Goal: Transaction & Acquisition: Obtain resource

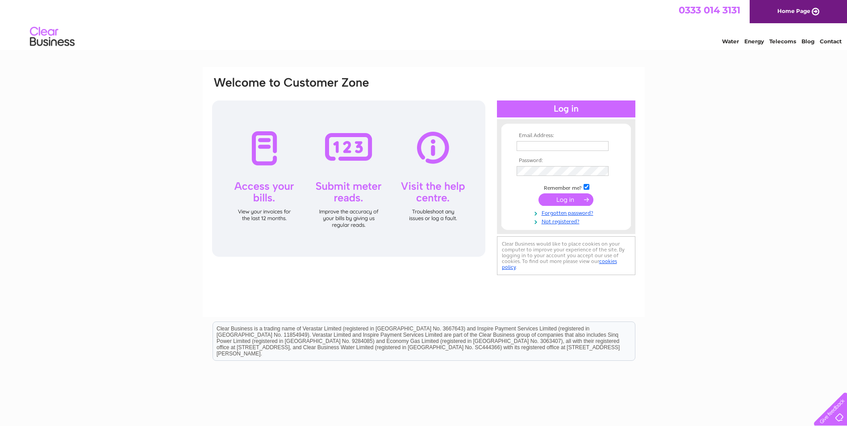
click at [529, 145] on input "text" at bounding box center [563, 146] width 92 height 10
type input "veronicajtervet3@btconnect.com"
click at [539, 194] on input "submit" at bounding box center [566, 200] width 55 height 13
click at [568, 186] on td "Remember me?" at bounding box center [566, 187] width 104 height 9
drag, startPoint x: 568, startPoint y: 186, endPoint x: 563, endPoint y: 197, distance: 12.2
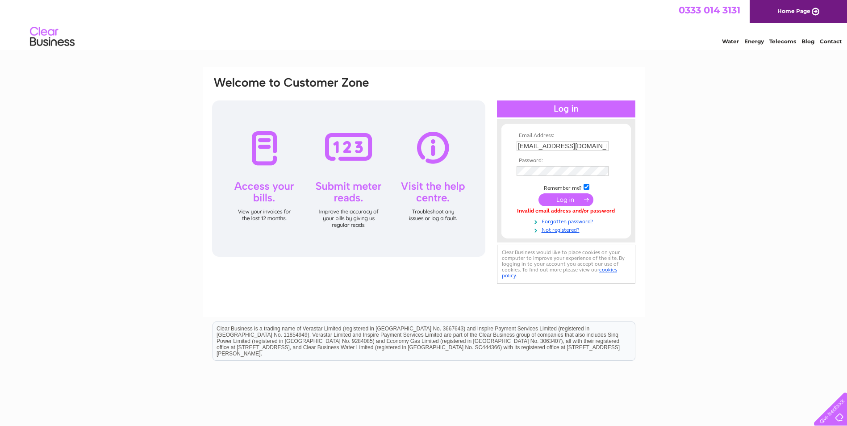
click at [563, 197] on input "submit" at bounding box center [566, 199] width 55 height 13
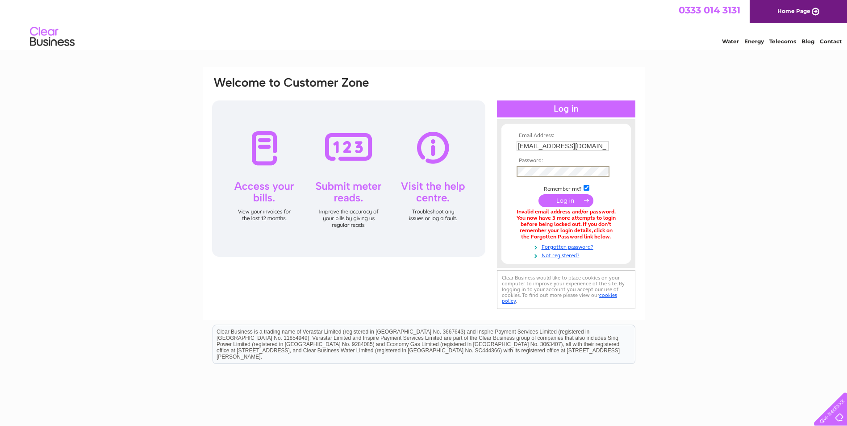
click at [539, 194] on input "submit" at bounding box center [566, 200] width 55 height 13
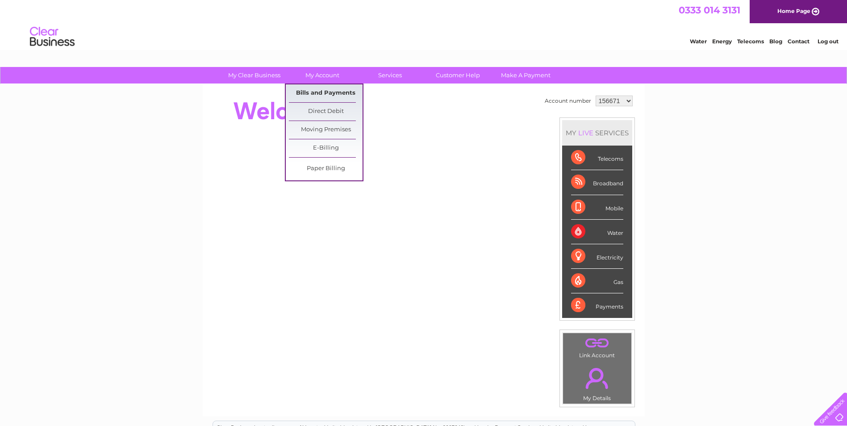
click at [324, 92] on link "Bills and Payments" at bounding box center [326, 93] width 74 height 18
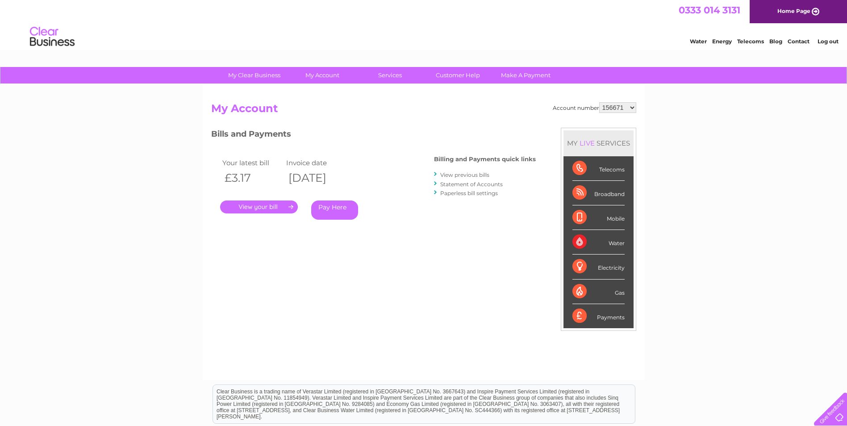
click at [466, 173] on link "View previous bills" at bounding box center [464, 174] width 49 height 7
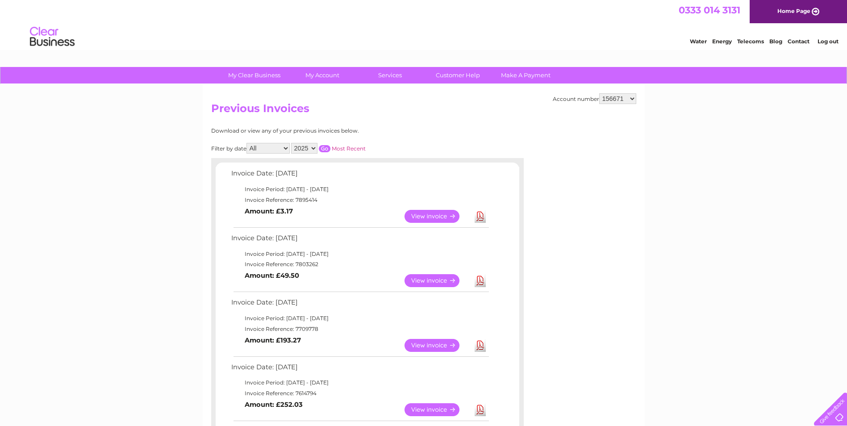
click at [631, 98] on select "156671 1090185" at bounding box center [617, 98] width 37 height 11
select select "1090185"
click at [599, 93] on select "156671 1090185" at bounding box center [617, 98] width 37 height 11
click at [633, 96] on select "156671 1090185" at bounding box center [617, 98] width 37 height 11
select select "156671"
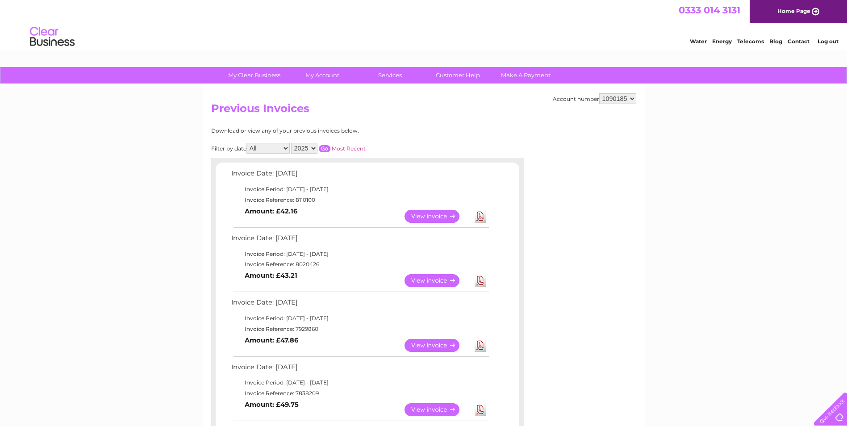
click at [599, 93] on select "156671 1090185" at bounding box center [617, 98] width 37 height 11
click at [630, 98] on select "156671 1090185" at bounding box center [617, 98] width 37 height 11
click at [430, 345] on link "View" at bounding box center [438, 345] width 66 height 13
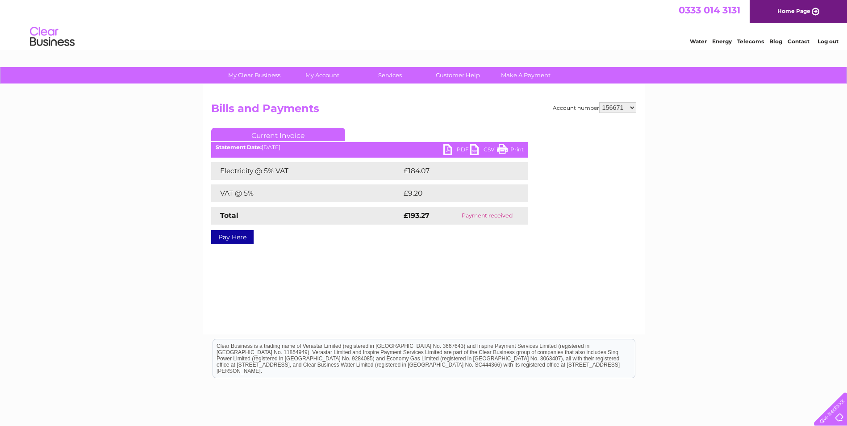
click at [449, 146] on link "PDF" at bounding box center [456, 150] width 27 height 13
click at [632, 106] on select "156671 1090185" at bounding box center [617, 107] width 37 height 11
select select "1090185"
click at [599, 102] on select "156671 1090185" at bounding box center [617, 107] width 37 height 11
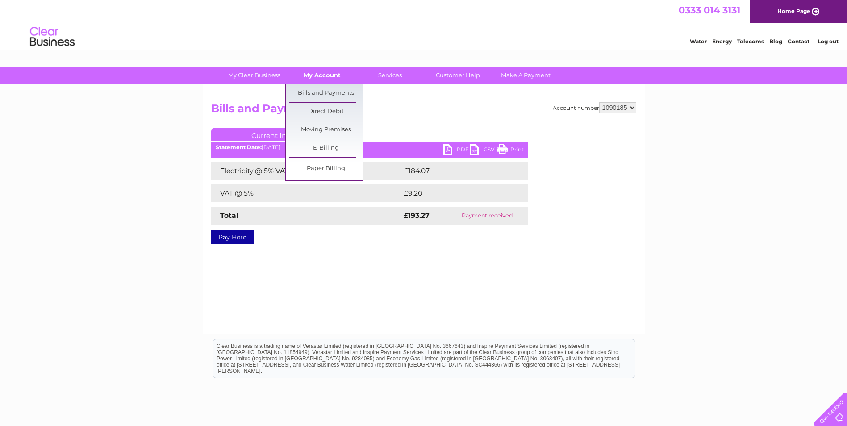
click at [334, 75] on link "My Account" at bounding box center [322, 75] width 74 height 17
click at [331, 89] on link "Bills and Payments" at bounding box center [326, 93] width 74 height 18
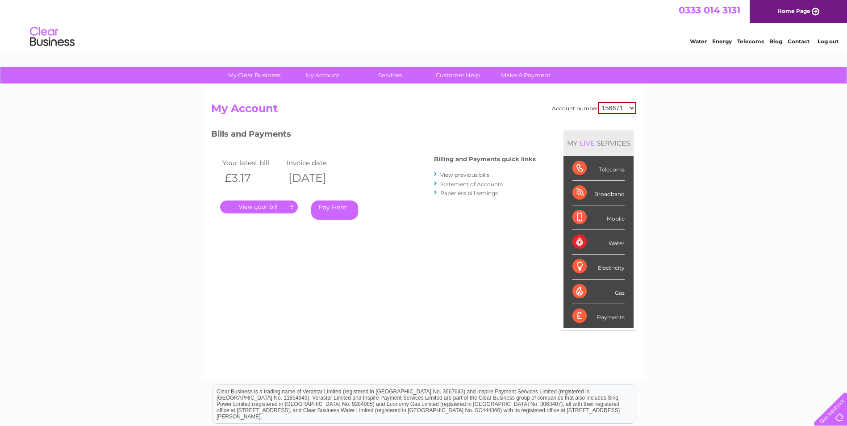
click at [259, 202] on link "." at bounding box center [259, 207] width 78 height 13
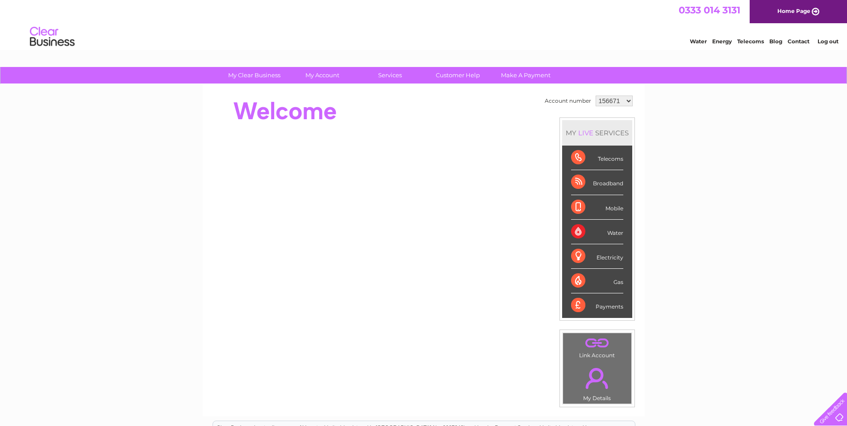
click at [603, 227] on div "Water" at bounding box center [597, 232] width 52 height 25
click at [580, 230] on div "Water" at bounding box center [597, 232] width 52 height 25
click at [585, 230] on div "Water" at bounding box center [597, 232] width 52 height 25
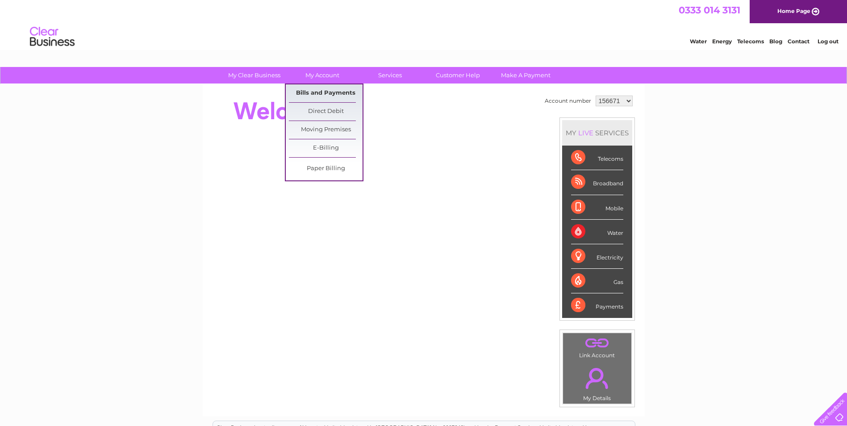
click at [331, 89] on link "Bills and Payments" at bounding box center [326, 93] width 74 height 18
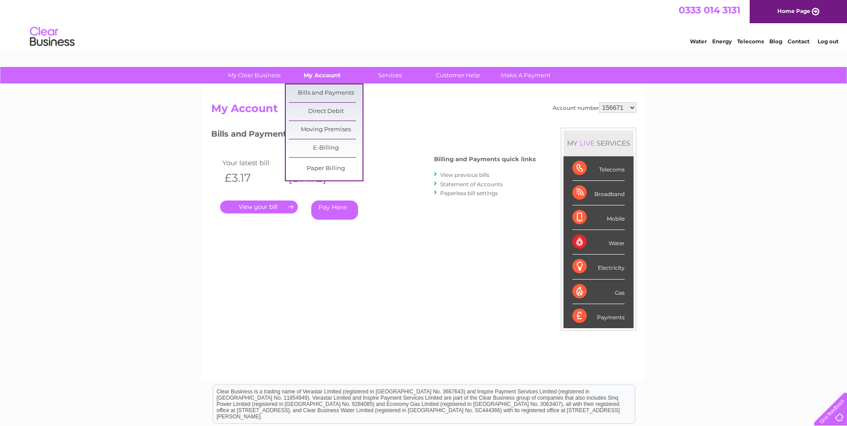
click at [323, 73] on link "My Account" at bounding box center [322, 75] width 74 height 17
click at [334, 90] on link "Bills and Payments" at bounding box center [326, 93] width 74 height 18
